Goal: Transaction & Acquisition: Obtain resource

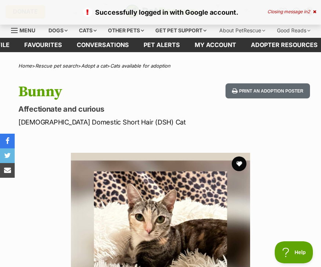
click at [313, 12] on icon at bounding box center [314, 12] width 3 height 4
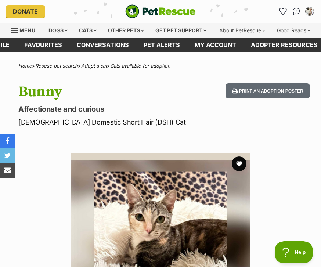
click at [172, 52] on link "Pet alerts" at bounding box center [161, 45] width 51 height 14
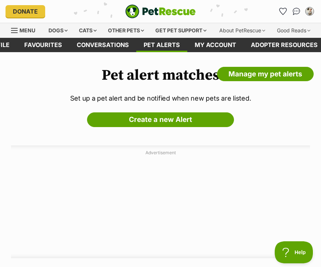
click at [311, 15] on img "My account" at bounding box center [309, 11] width 7 height 7
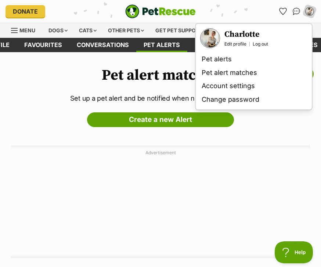
click at [262, 15] on div "My account Charlotte Edit profile Log out Pet alerts Pet alert matches Account …" at bounding box center [263, 12] width 103 height 12
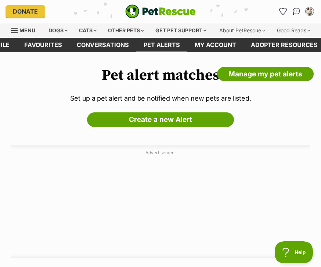
click at [183, 15] on img "PetRescue" at bounding box center [160, 11] width 71 height 14
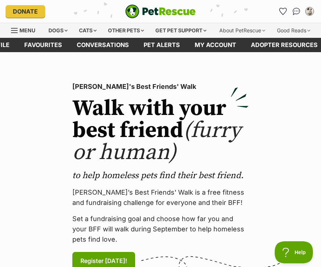
click at [91, 28] on div "Cats" at bounding box center [88, 30] width 28 height 15
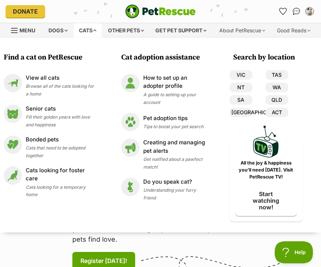
click at [76, 84] on span "Browse all of the cats looking for a home" at bounding box center [60, 89] width 68 height 13
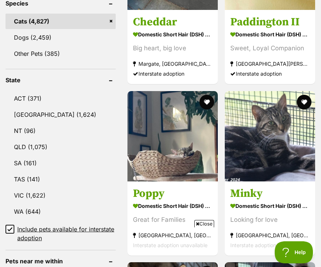
scroll to position [368, 0]
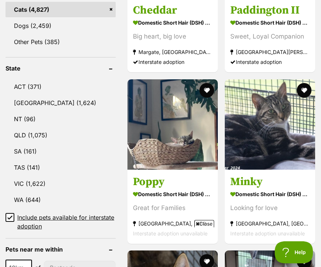
click at [71, 143] on link "QLD (1,075)" at bounding box center [61, 134] width 110 height 15
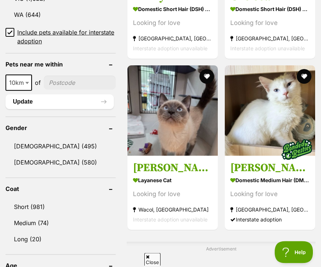
scroll to position [553, 0]
click at [80, 170] on link "[DEMOGRAPHIC_DATA] (580)" at bounding box center [61, 162] width 110 height 15
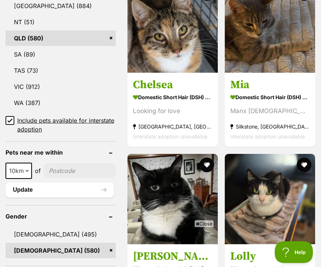
scroll to position [484, 0]
click at [285, 62] on img at bounding box center [270, 27] width 90 height 90
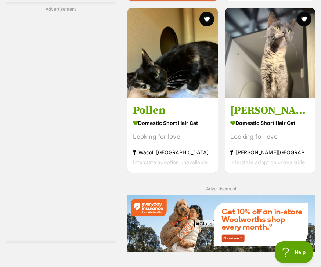
scroll to position [1450, 0]
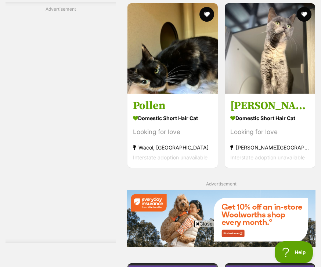
click at [175, 94] on img at bounding box center [172, 48] width 90 height 90
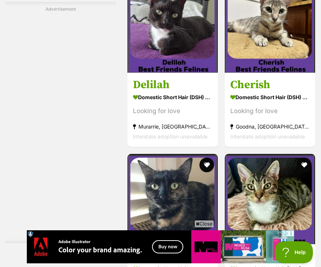
scroll to position [1738, 0]
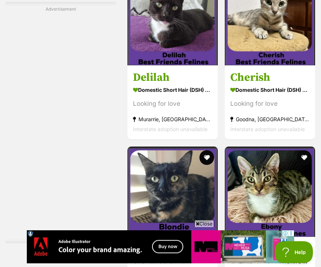
click at [274, 66] on img at bounding box center [270, 20] width 90 height 90
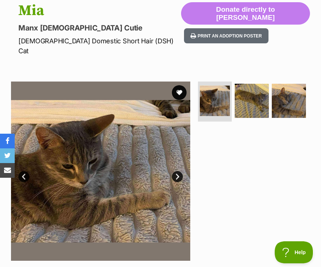
scroll to position [82, 0]
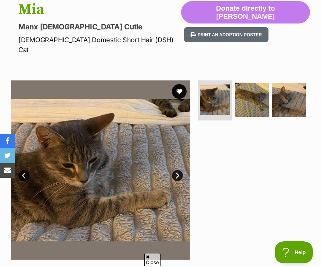
click at [259, 103] on img at bounding box center [252, 100] width 34 height 34
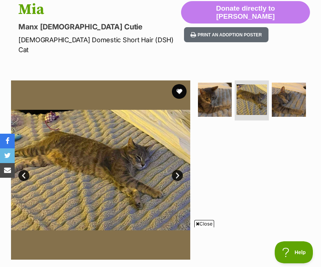
scroll to position [0, 0]
click at [299, 101] on img at bounding box center [289, 100] width 34 height 34
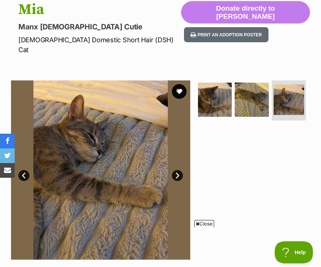
click at [215, 117] on img at bounding box center [215, 100] width 34 height 34
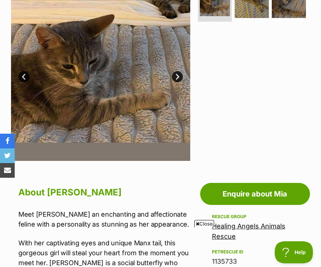
scroll to position [143, 0]
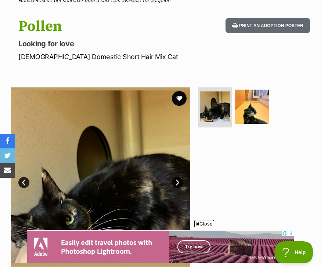
click at [251, 124] on img at bounding box center [252, 107] width 34 height 34
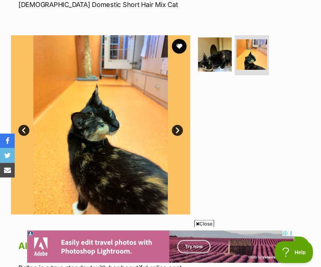
scroll to position [118, 0]
click at [214, 72] on img at bounding box center [215, 54] width 34 height 34
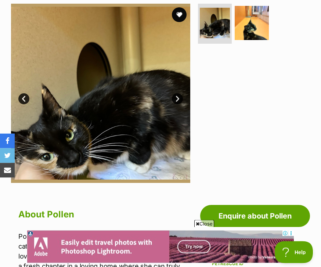
scroll to position [149, 0]
click at [250, 40] on img at bounding box center [252, 23] width 34 height 34
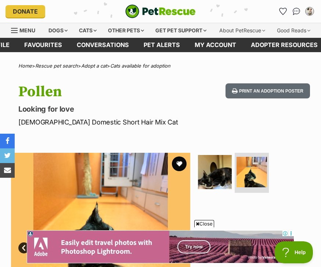
scroll to position [0, 0]
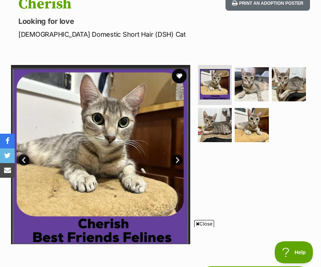
click at [259, 101] on img at bounding box center [252, 84] width 34 height 34
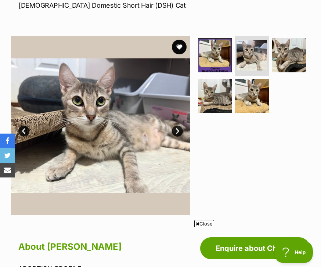
scroll to position [117, 0]
click at [292, 72] on img at bounding box center [289, 55] width 34 height 34
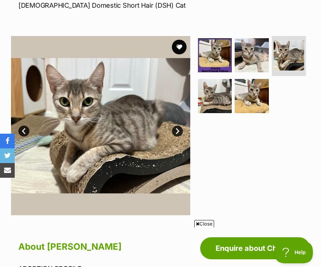
click at [224, 113] on img at bounding box center [215, 96] width 34 height 34
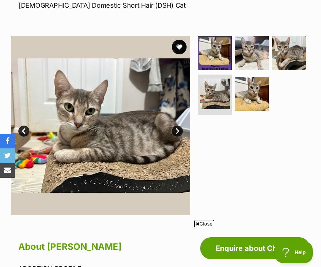
click at [250, 70] on img at bounding box center [252, 53] width 34 height 34
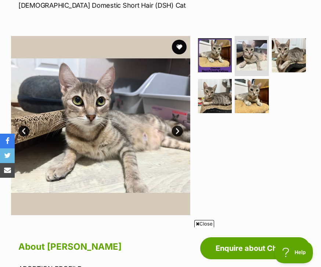
click at [216, 71] on img at bounding box center [215, 55] width 34 height 34
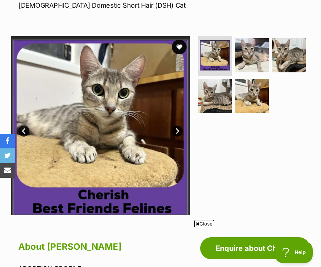
click at [291, 72] on img at bounding box center [289, 55] width 34 height 34
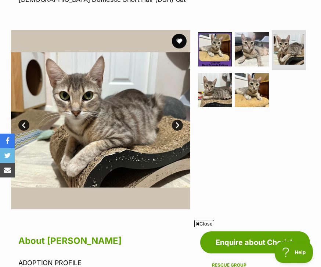
scroll to position [123, 0]
click at [245, 66] on img at bounding box center [252, 49] width 34 height 34
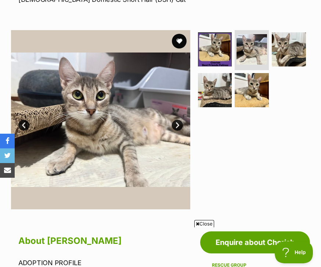
click at [216, 106] on img at bounding box center [215, 90] width 34 height 34
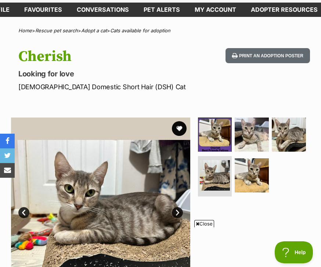
scroll to position [0, 0]
